Goal: Information Seeking & Learning: Learn about a topic

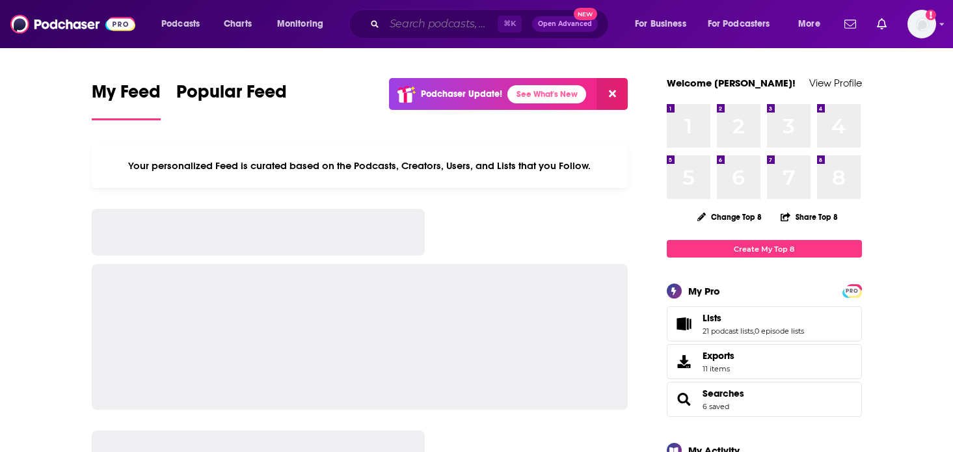
click at [433, 25] on input "Search podcasts, credits, & more..." at bounding box center [440, 24] width 113 height 21
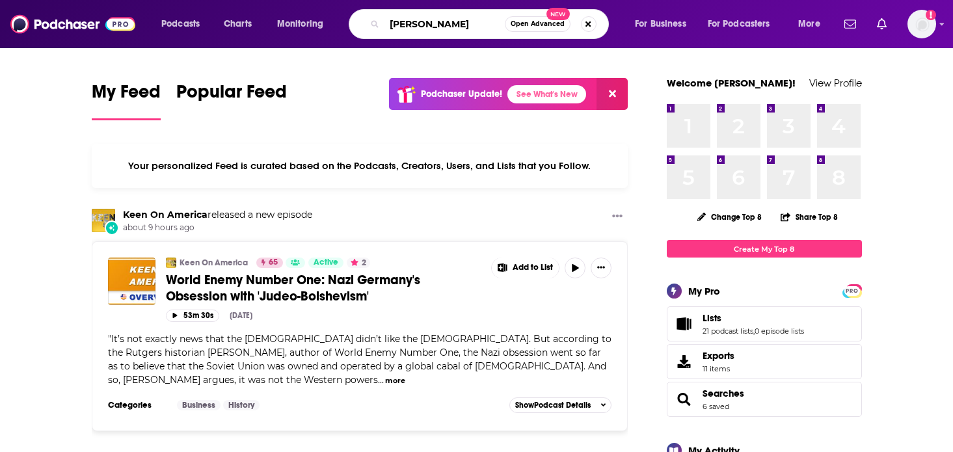
type input "[PERSON_NAME]"
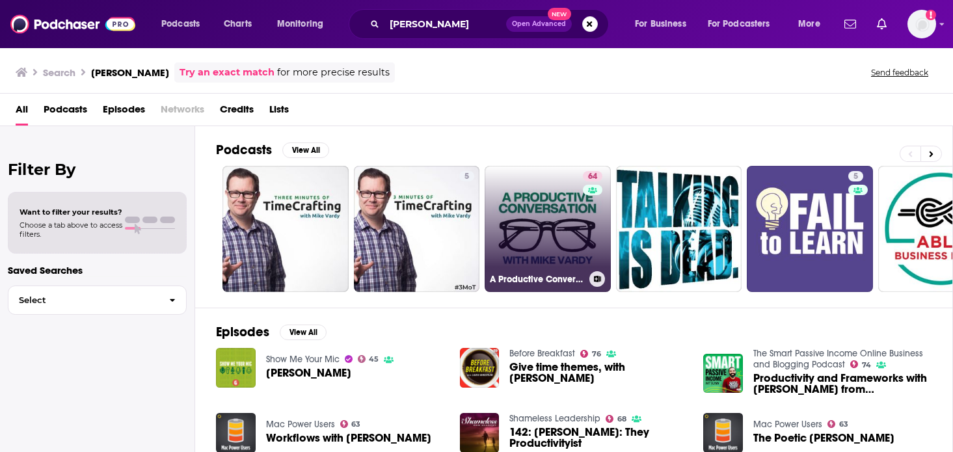
click at [543, 213] on link "64 A Productive Conversation" at bounding box center [548, 229] width 126 height 126
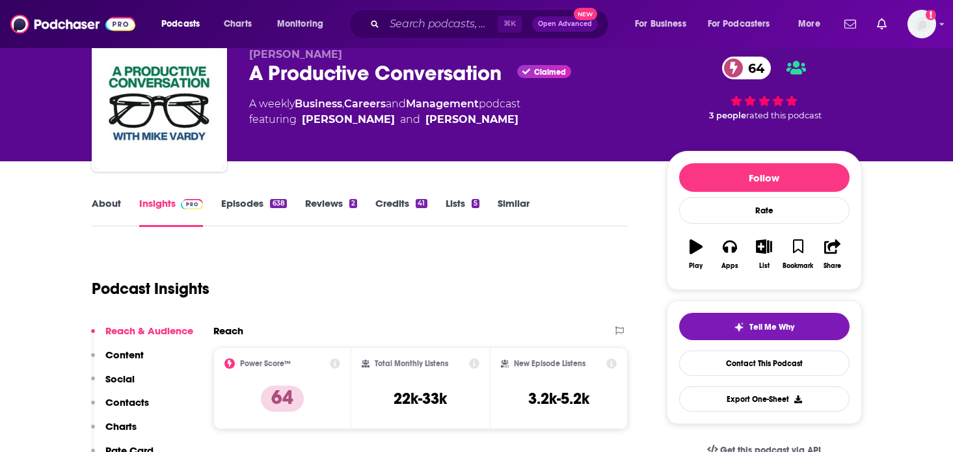
scroll to position [56, 0]
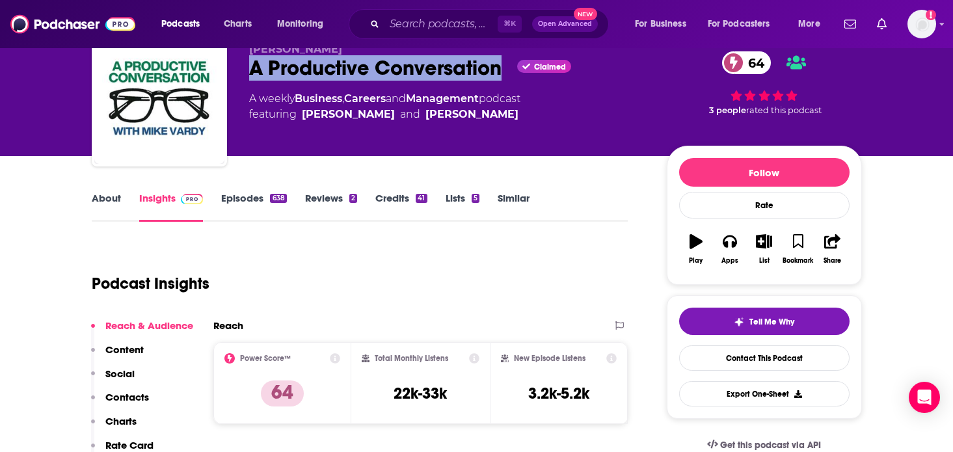
drag, startPoint x: 504, startPoint y: 70, endPoint x: 252, endPoint y: 66, distance: 251.8
click at [252, 66] on div "A Productive Conversation Claimed 64" at bounding box center [447, 67] width 397 height 25
copy h2 "A Productive Conversation"
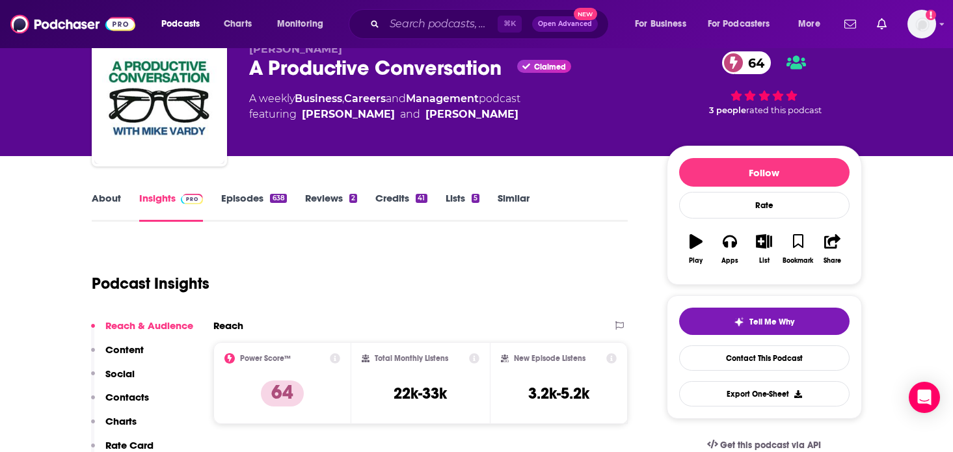
click at [104, 190] on div "About Insights Episodes 638 Reviews 2 Credits 41 Lists 5 Similar" at bounding box center [360, 206] width 537 height 32
click at [104, 196] on link "About" at bounding box center [106, 207] width 29 height 30
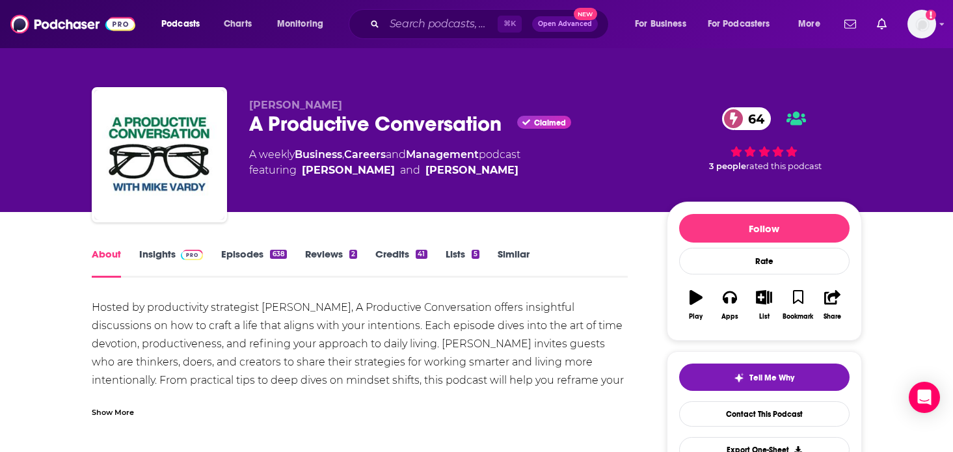
click at [112, 407] on div "Show More" at bounding box center [113, 411] width 42 height 12
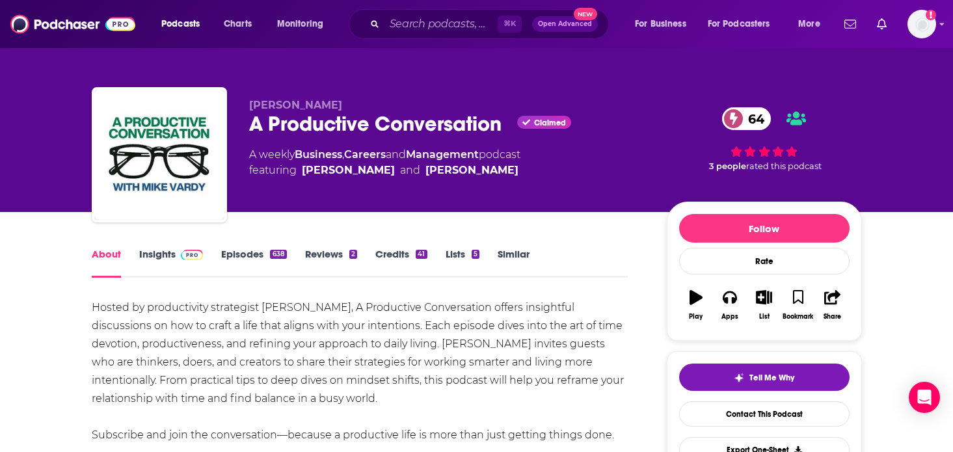
scroll to position [48, 0]
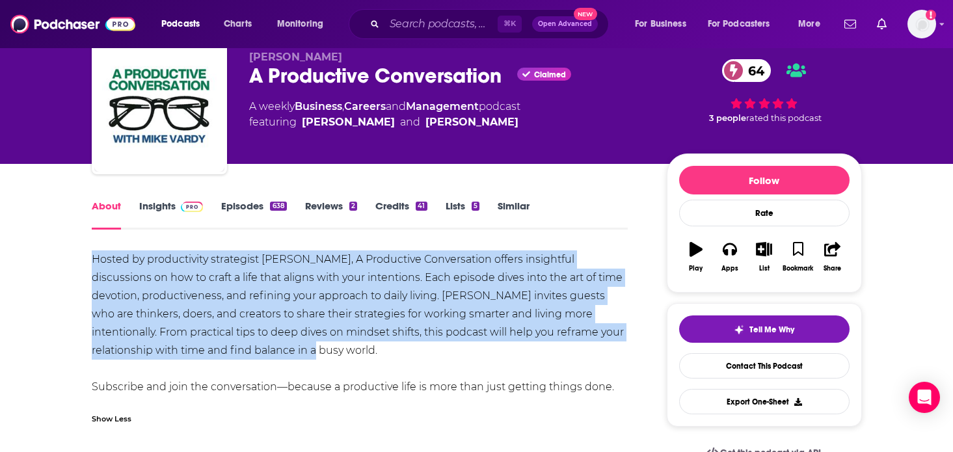
drag, startPoint x: 252, startPoint y: 358, endPoint x: 45, endPoint y: 263, distance: 228.2
copy div "Hosted by productivity strategist [PERSON_NAME], A Productive Conversation offe…"
click at [256, 204] on link "Episodes 638" at bounding box center [253, 215] width 65 height 30
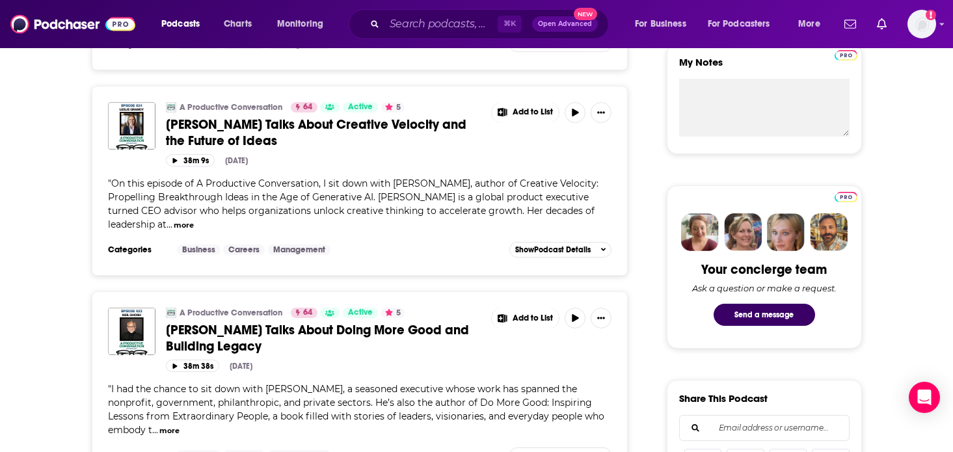
scroll to position [526, 0]
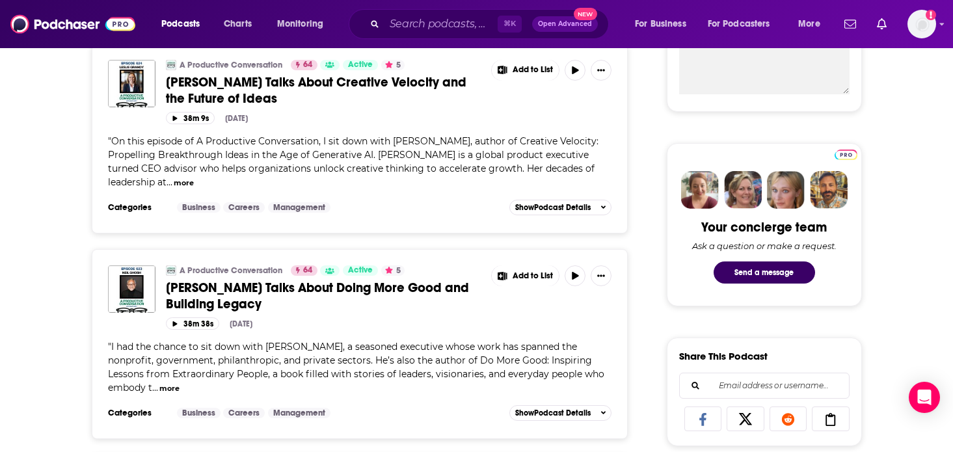
click at [246, 291] on span "[PERSON_NAME] Talks About Doing More Good and Building Legacy" at bounding box center [317, 296] width 303 height 33
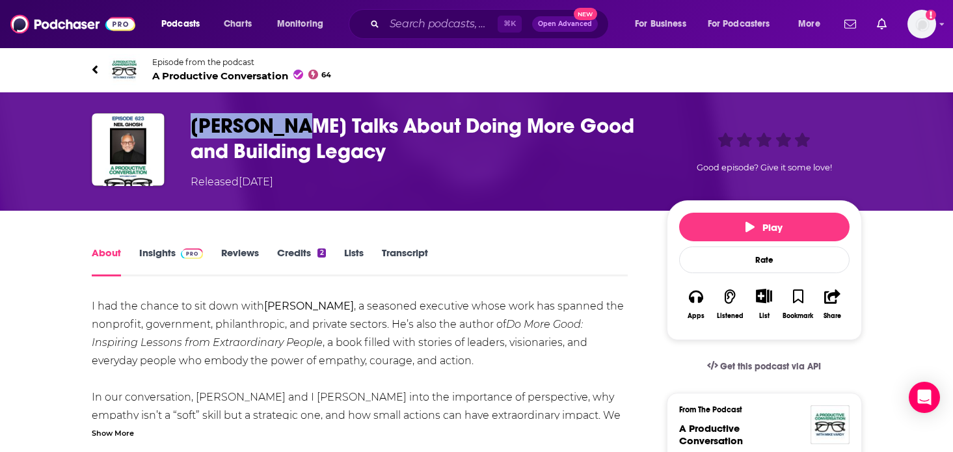
drag, startPoint x: 289, startPoint y: 124, endPoint x: 171, endPoint y: 129, distance: 117.9
click at [170, 129] on div "[PERSON_NAME] Talks About Doing More Good and Building Legacy Released [DATE] G…" at bounding box center [477, 151] width 770 height 77
copy div "[PERSON_NAME]"
click at [90, 68] on div "Episode from the podcast A Productive Conversation 64 Next Episode" at bounding box center [477, 70] width 790 height 52
click at [97, 72] on icon at bounding box center [95, 69] width 7 height 13
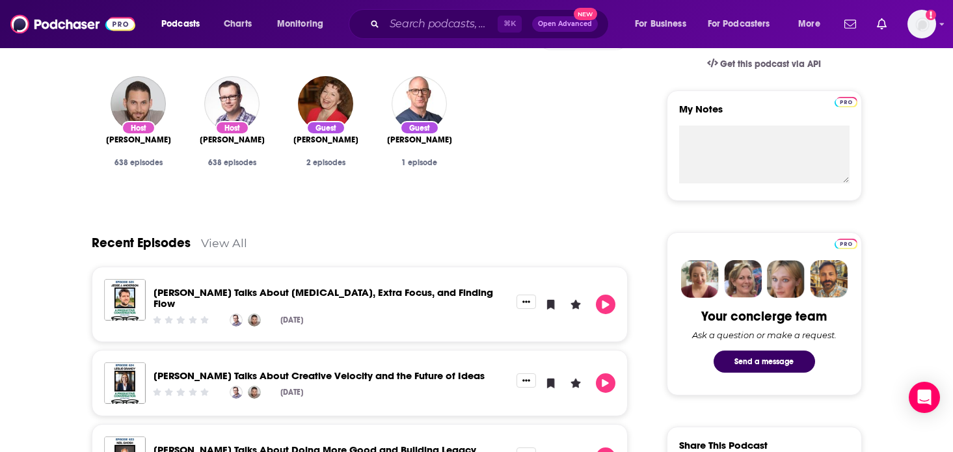
scroll to position [490, 0]
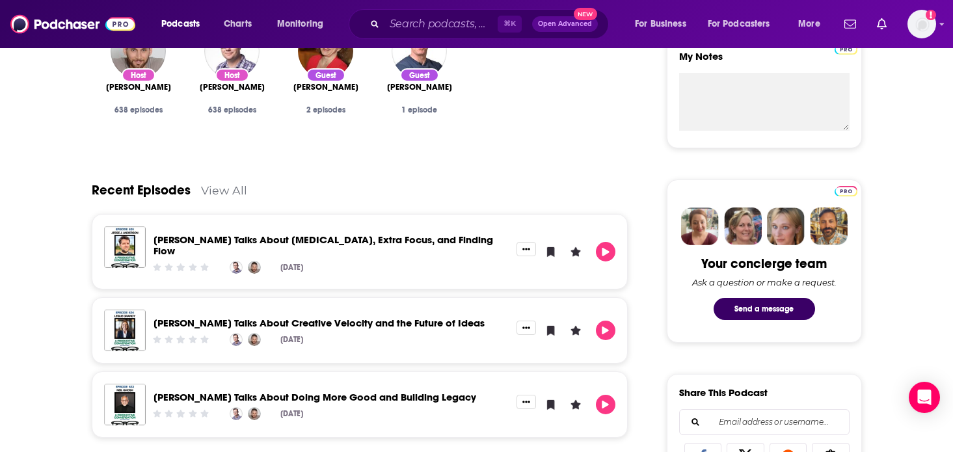
click at [355, 241] on link "[PERSON_NAME] Talks About [MEDICAL_DATA], Extra Focus, and Finding Flow" at bounding box center [324, 245] width 340 height 23
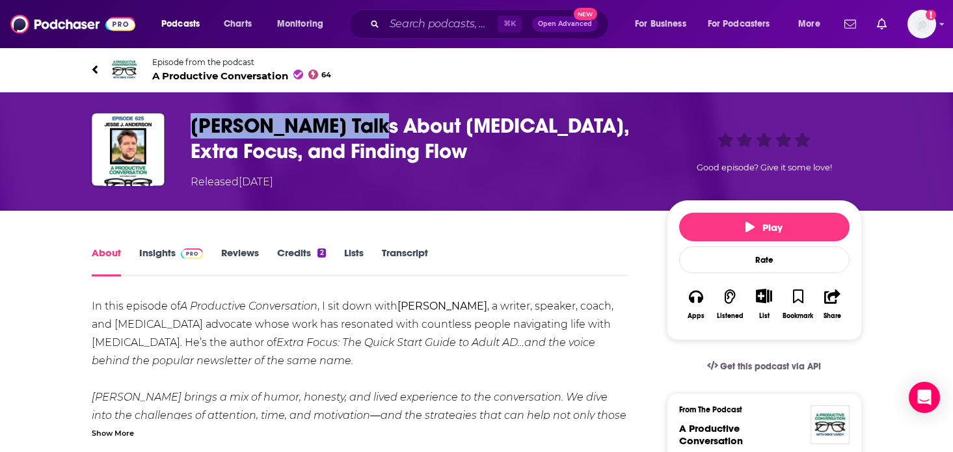
drag, startPoint x: 365, startPoint y: 122, endPoint x: 194, endPoint y: 127, distance: 171.2
click at [194, 127] on h1 "[PERSON_NAME] Talks About [MEDICAL_DATA], Extra Focus, and Finding Flow" at bounding box center [418, 138] width 455 height 51
copy h1 "[PERSON_NAME]"
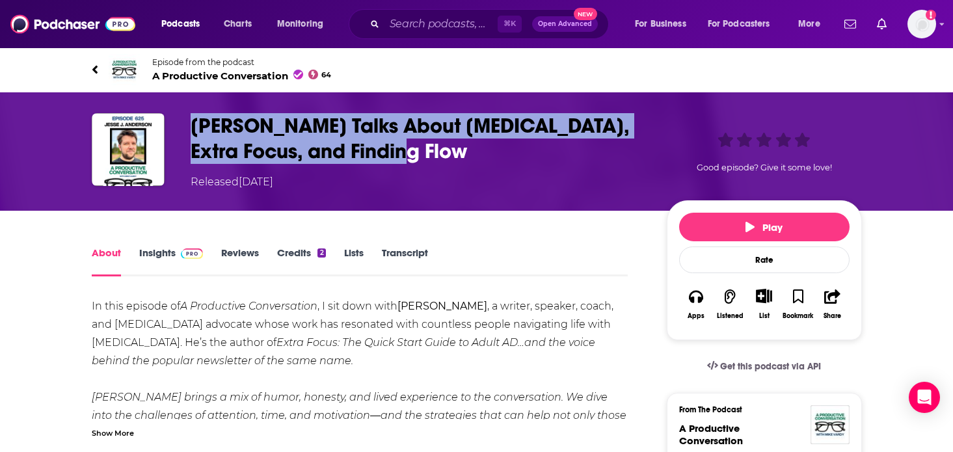
drag, startPoint x: 422, startPoint y: 150, endPoint x: 179, endPoint y: 124, distance: 244.0
click at [179, 124] on div "[PERSON_NAME] Talks About [MEDICAL_DATA], Extra Focus, and Finding Flow Release…" at bounding box center [477, 151] width 770 height 77
copy h1 "[PERSON_NAME] Talks About [MEDICAL_DATA], Extra Focus, and Finding Flow"
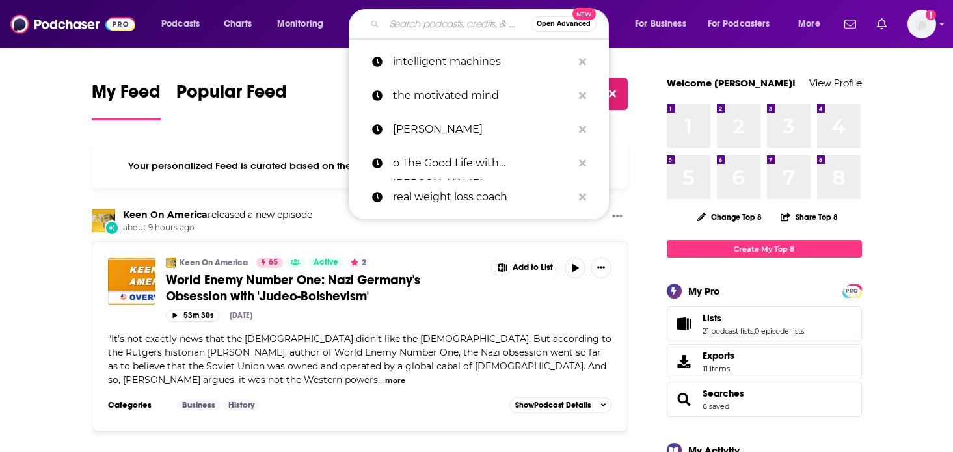
click at [484, 21] on input "Search podcasts, credits, & more..." at bounding box center [457, 24] width 146 height 21
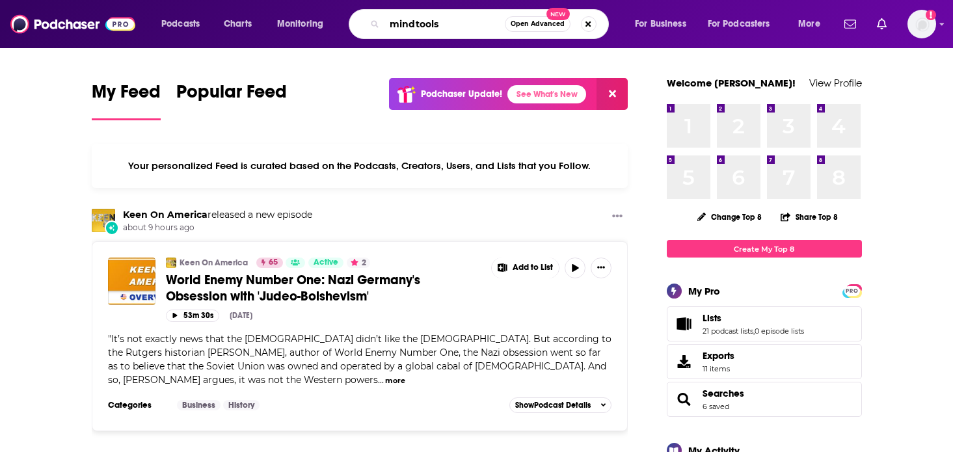
type input "mindtools"
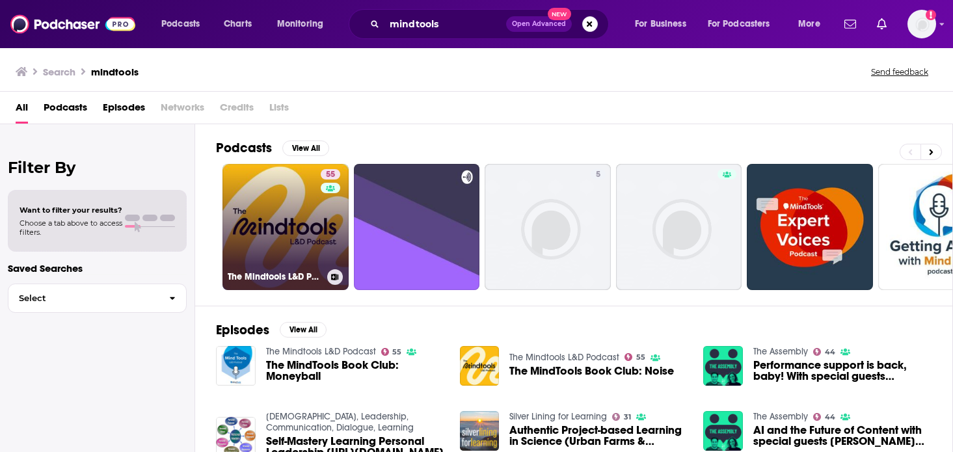
click at [256, 193] on link "55 The Mindtools L&D Podcast" at bounding box center [285, 227] width 126 height 126
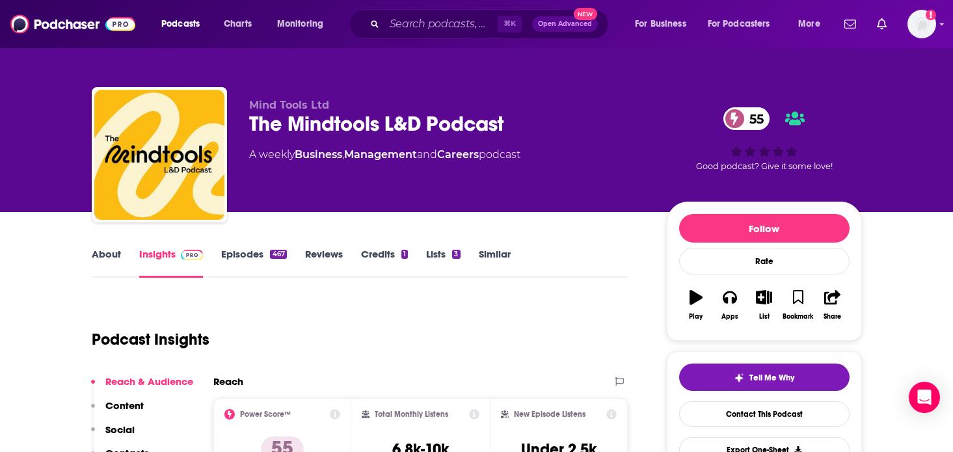
click at [114, 250] on link "About" at bounding box center [106, 263] width 29 height 30
